Goal: Book appointment/travel/reservation

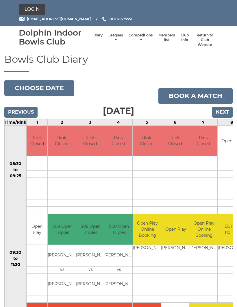
scroll to position [34, 0]
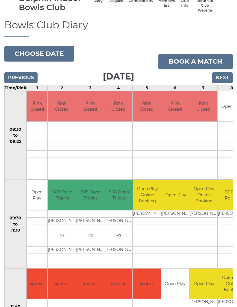
click at [45, 53] on button "Choose date" at bounding box center [39, 54] width 70 height 16
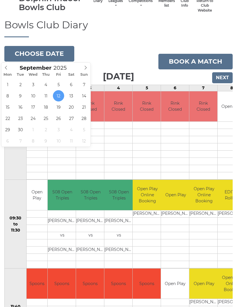
type input "2025-09-18"
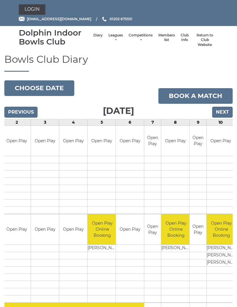
click at [198, 95] on link "Book a match" at bounding box center [195, 96] width 74 height 16
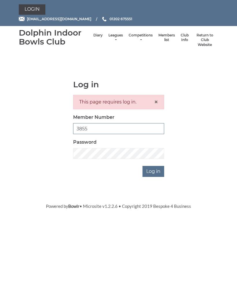
type input "3855"
click at [155, 172] on input "Log in" at bounding box center [153, 171] width 22 height 11
click at [154, 170] on input "Log in" at bounding box center [153, 171] width 22 height 11
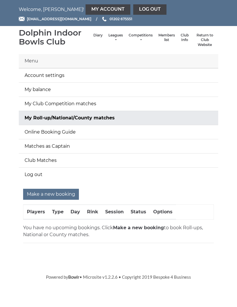
click at [53, 76] on link "Account settings" at bounding box center [118, 75] width 199 height 14
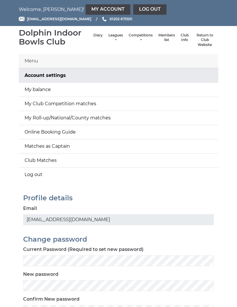
click at [41, 90] on link "My balance" at bounding box center [118, 90] width 199 height 14
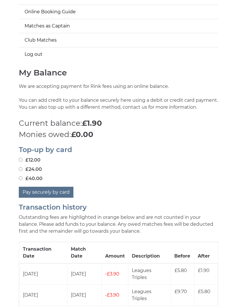
scroll to position [121, 0]
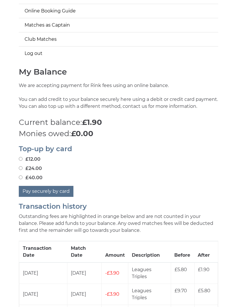
click at [23, 176] on input "£40.00" at bounding box center [21, 178] width 4 height 4
radio input "true"
click at [54, 190] on button "Pay securely by card" at bounding box center [46, 191] width 55 height 11
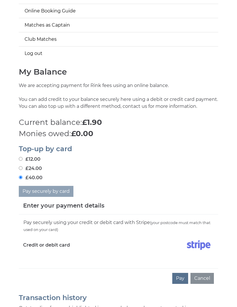
scroll to position [166, 0]
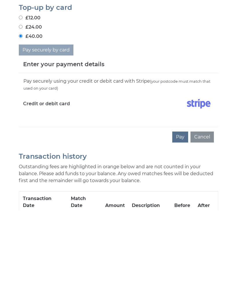
click at [181, 228] on button "Pay" at bounding box center [180, 233] width 16 height 11
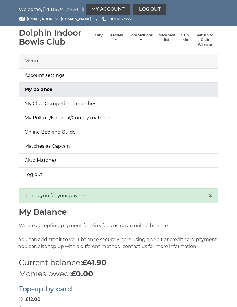
click at [93, 38] on link "Diary" at bounding box center [97, 35] width 9 height 5
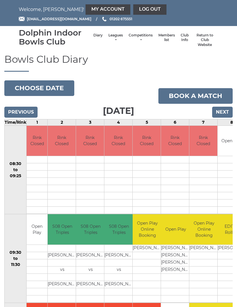
click at [47, 88] on button "Choose date" at bounding box center [39, 88] width 70 height 16
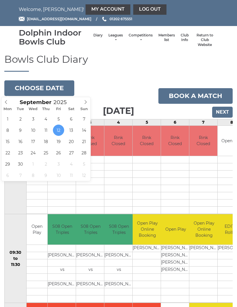
type input "[DATE]"
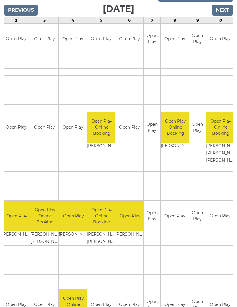
scroll to position [0, 52]
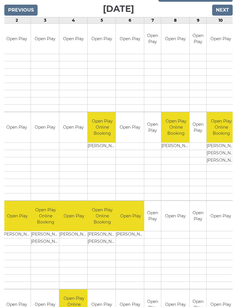
click at [189, 222] on td "Open Play" at bounding box center [197, 216] width 17 height 30
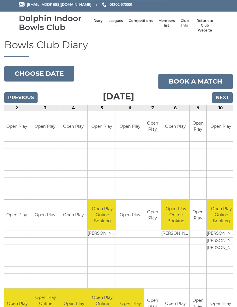
scroll to position [0, 0]
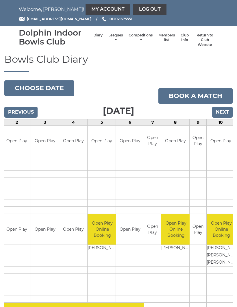
click at [198, 95] on link "Book a match" at bounding box center [195, 96] width 74 height 16
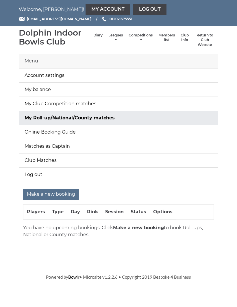
click at [55, 193] on input "Make a new booking" at bounding box center [51, 194] width 56 height 11
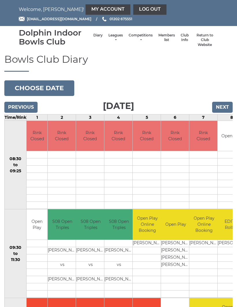
click at [46, 87] on button "Choose date" at bounding box center [39, 88] width 70 height 16
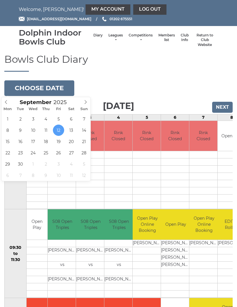
type input "[DATE]"
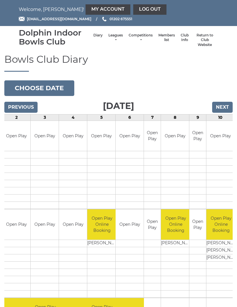
scroll to position [0, 52]
click at [0, 0] on link "Book slot" at bounding box center [0, 0] width 0 height 0
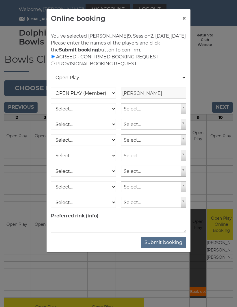
click at [168, 246] on button "Submit booking" at bounding box center [163, 242] width 45 height 11
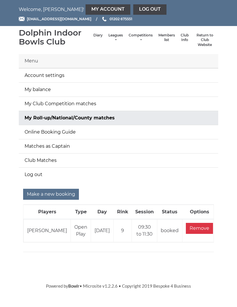
click at [198, 228] on input "Remove" at bounding box center [199, 228] width 27 height 11
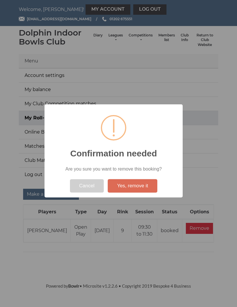
click at [137, 186] on button "Yes, remove it" at bounding box center [132, 185] width 49 height 13
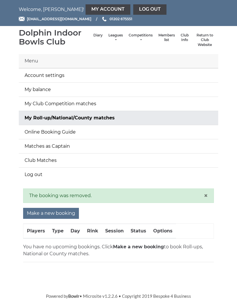
click at [51, 214] on input "Make a new booking" at bounding box center [51, 213] width 56 height 11
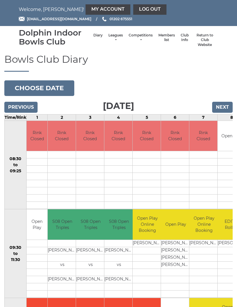
click at [55, 87] on button "Choose date" at bounding box center [39, 88] width 70 height 16
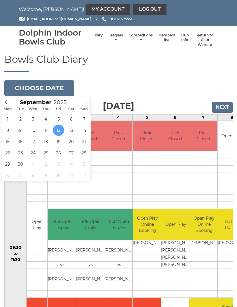
type input "2025-09-18"
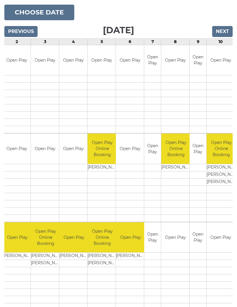
scroll to position [76, 0]
click at [0, 0] on link "Book slot" at bounding box center [0, 0] width 0 height 0
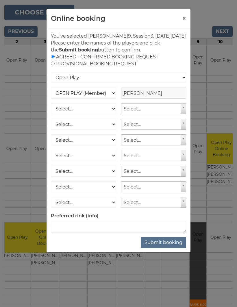
click at [168, 248] on button "Submit booking" at bounding box center [163, 242] width 45 height 11
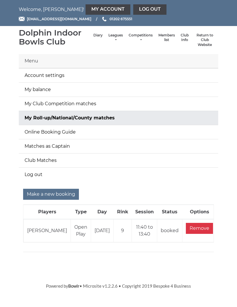
click at [93, 38] on link "Diary" at bounding box center [97, 35] width 9 height 5
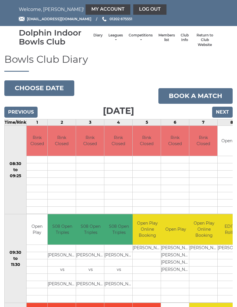
click at [46, 87] on button "Choose date" at bounding box center [39, 88] width 70 height 16
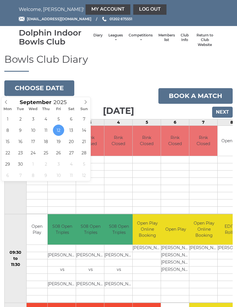
type input "[DATE]"
